Goal: Check status: Check status

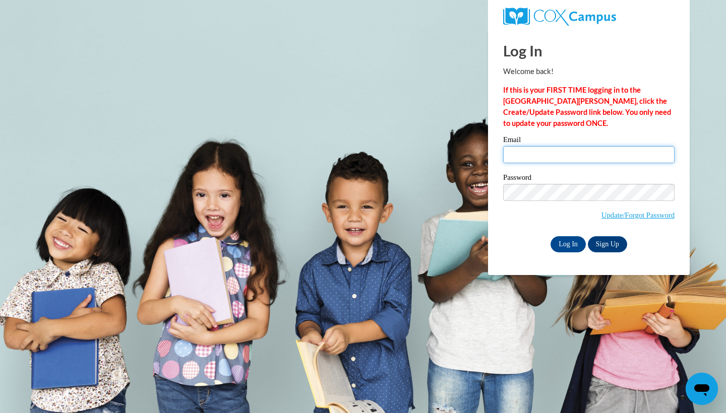
type input "badouglas4@crimson.ua.edu"
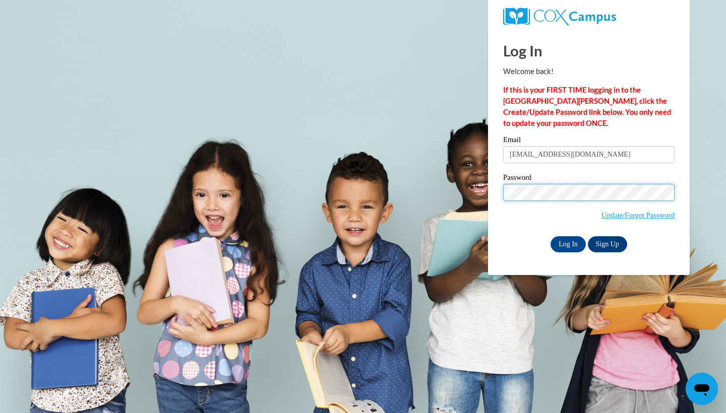
click at [567, 242] on input "Log In" at bounding box center [567, 244] width 35 height 16
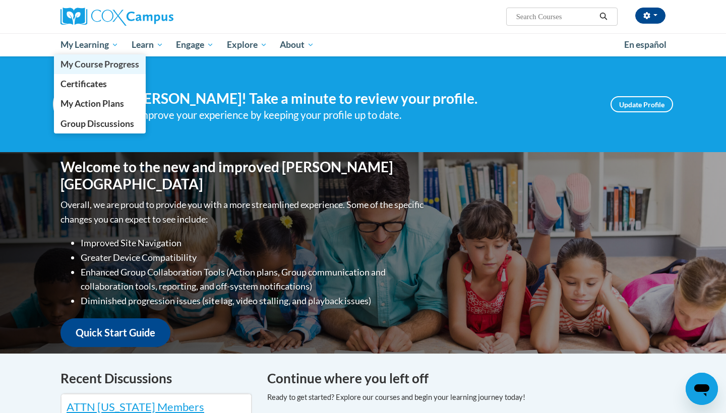
click at [90, 67] on span "My Course Progress" at bounding box center [99, 64] width 79 height 11
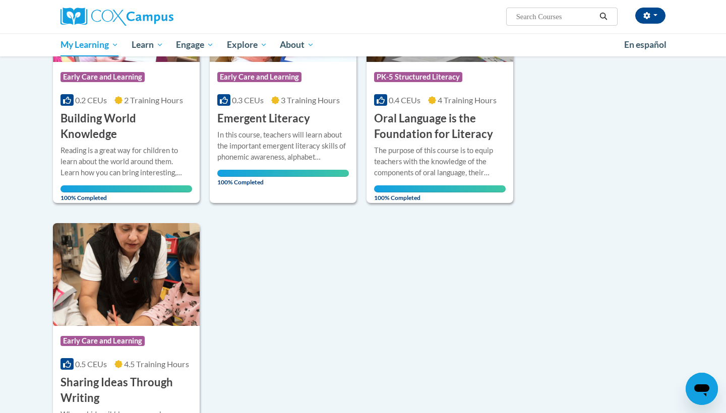
scroll to position [223, 0]
